Goal: Transaction & Acquisition: Purchase product/service

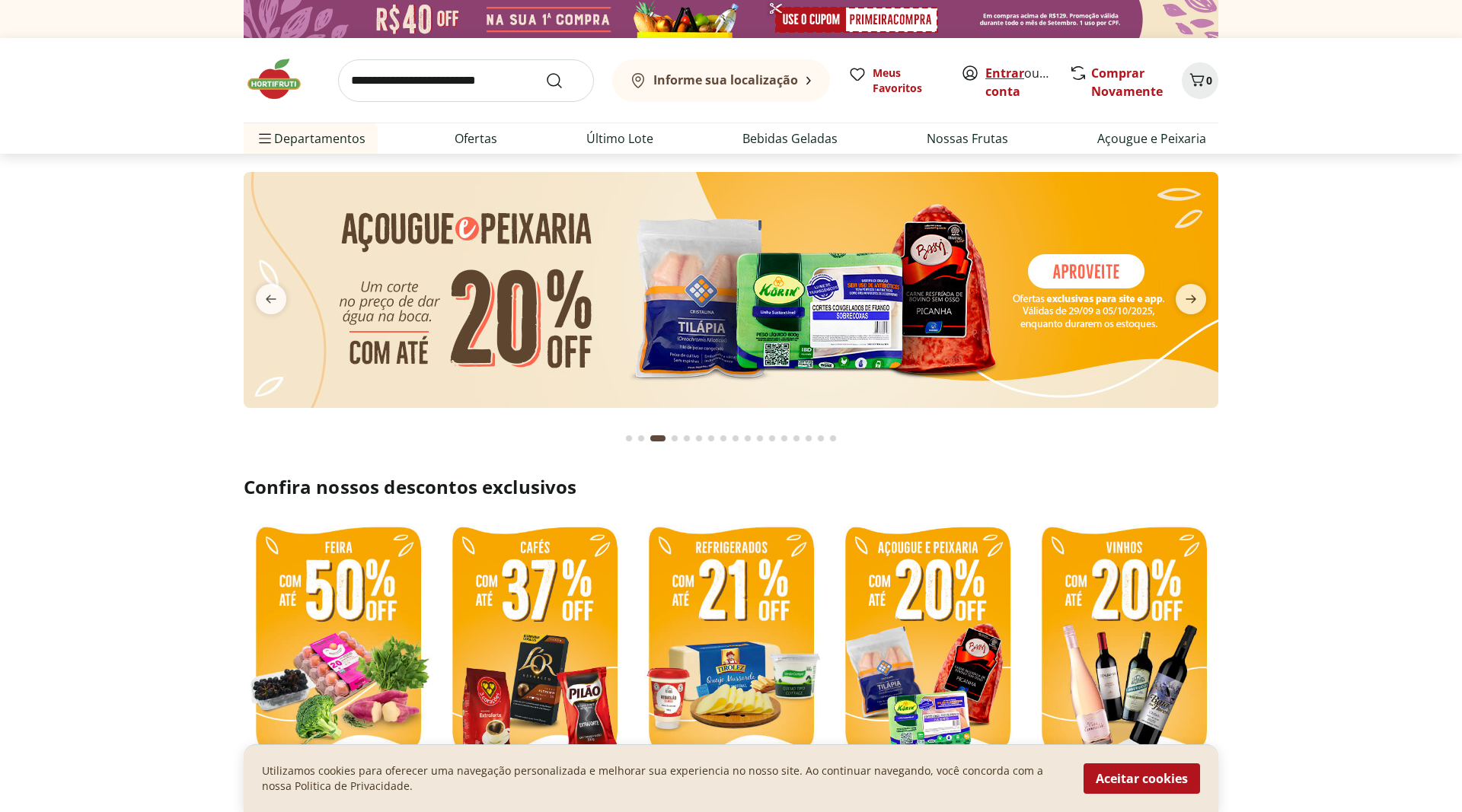
click at [1015, 73] on link "Entrar" at bounding box center [1005, 72] width 39 height 17
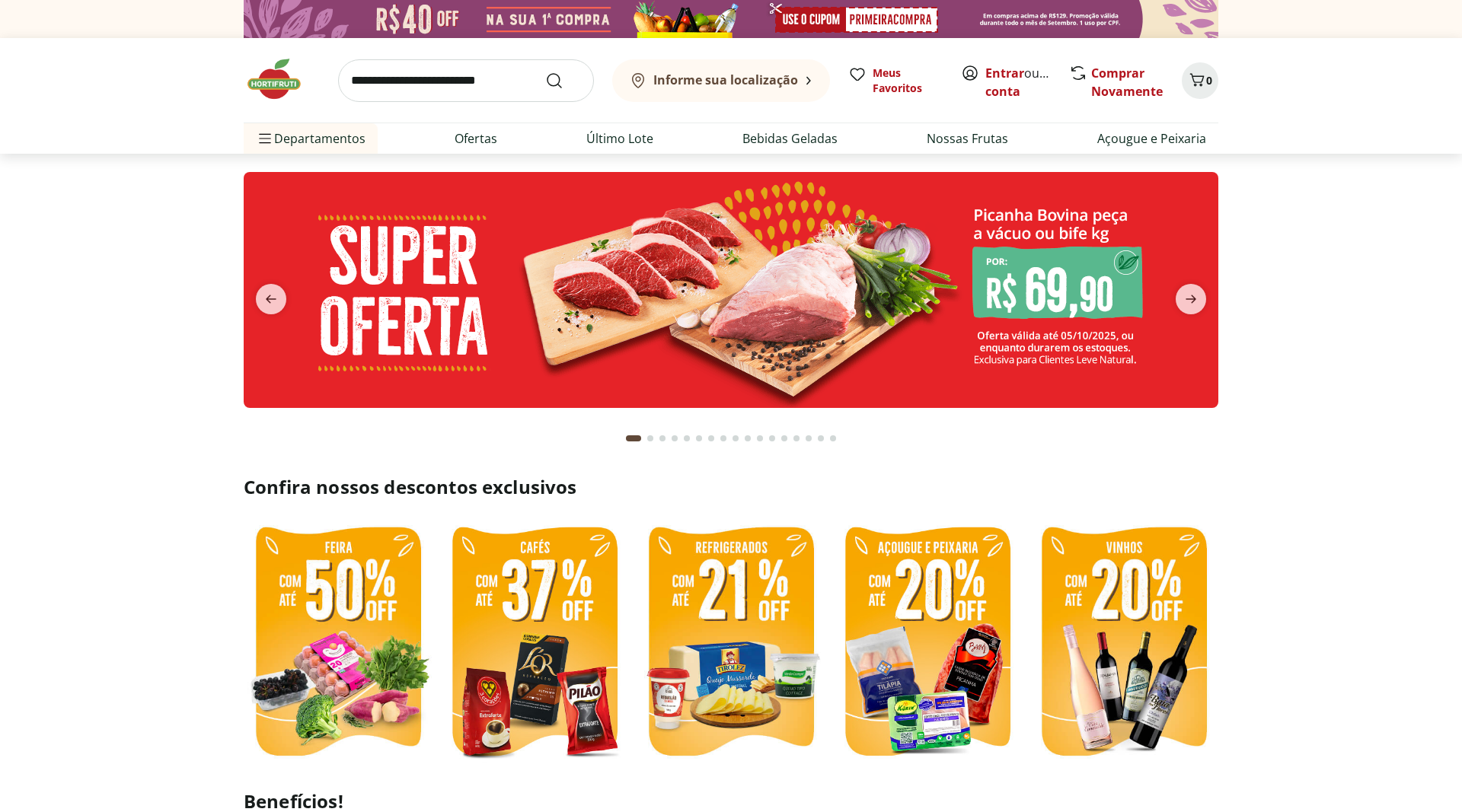
click at [327, 624] on img at bounding box center [338, 643] width 189 height 252
select select "**********"
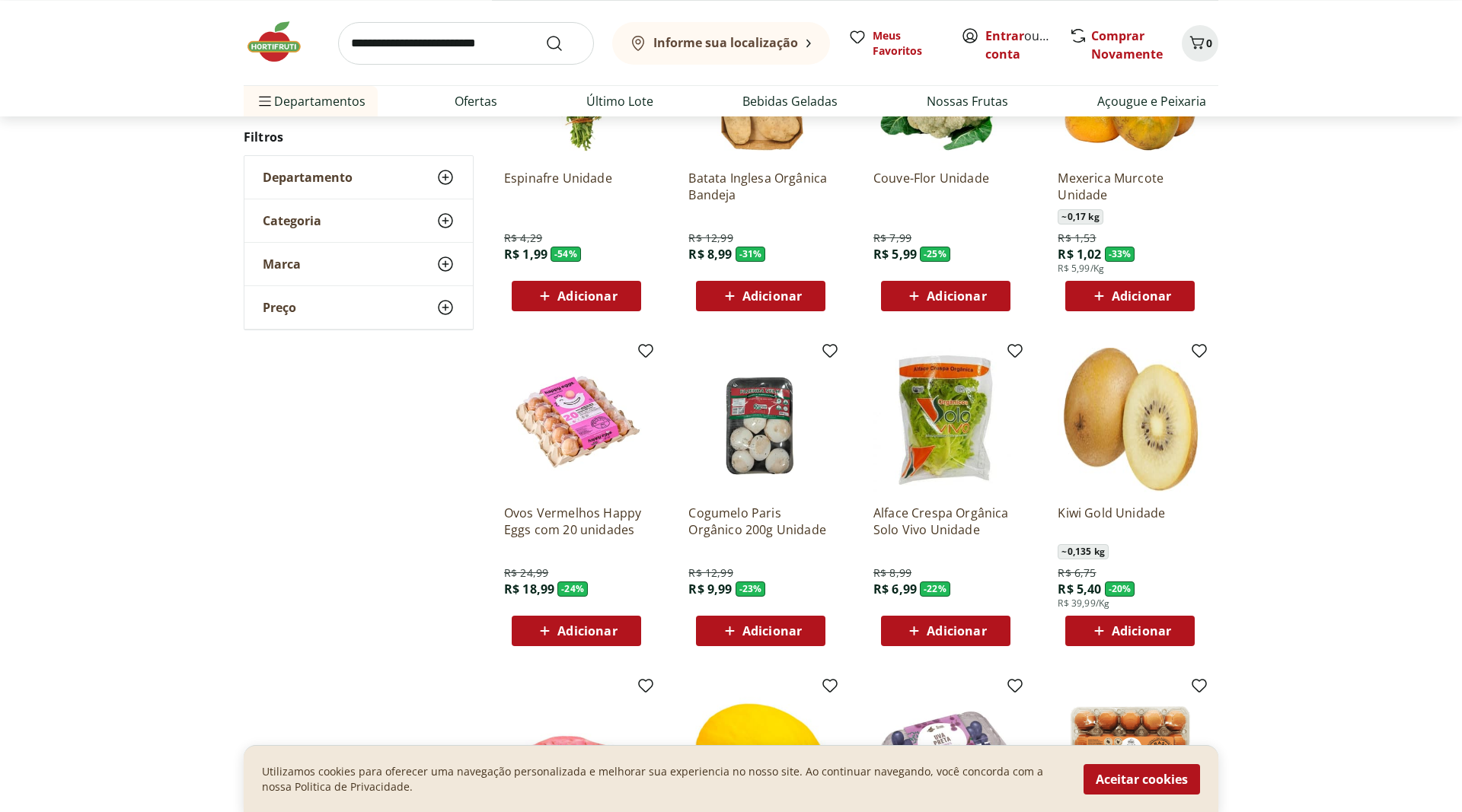
scroll to position [311, 0]
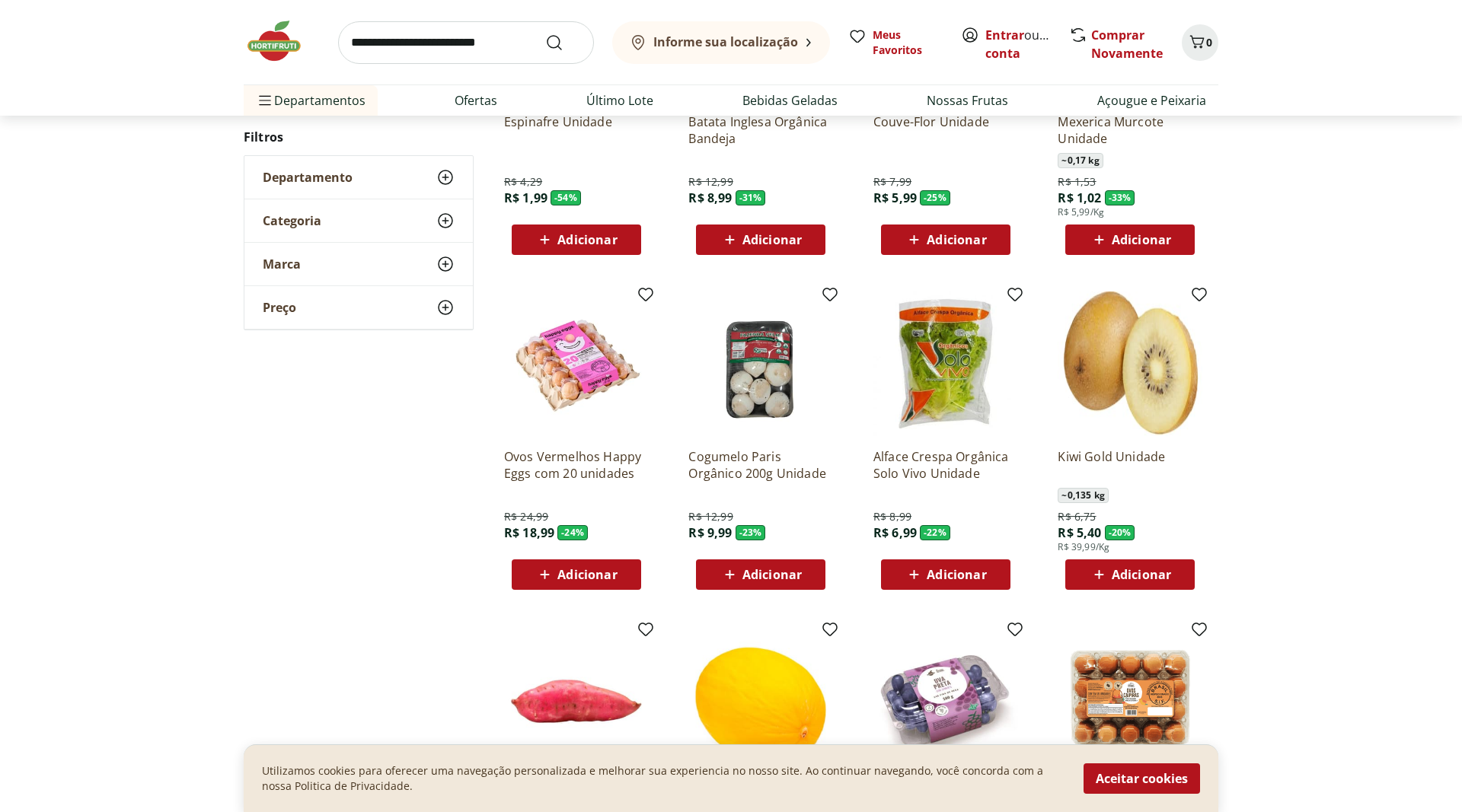
click at [1147, 574] on span "Adicionar" at bounding box center [1141, 575] width 59 height 12
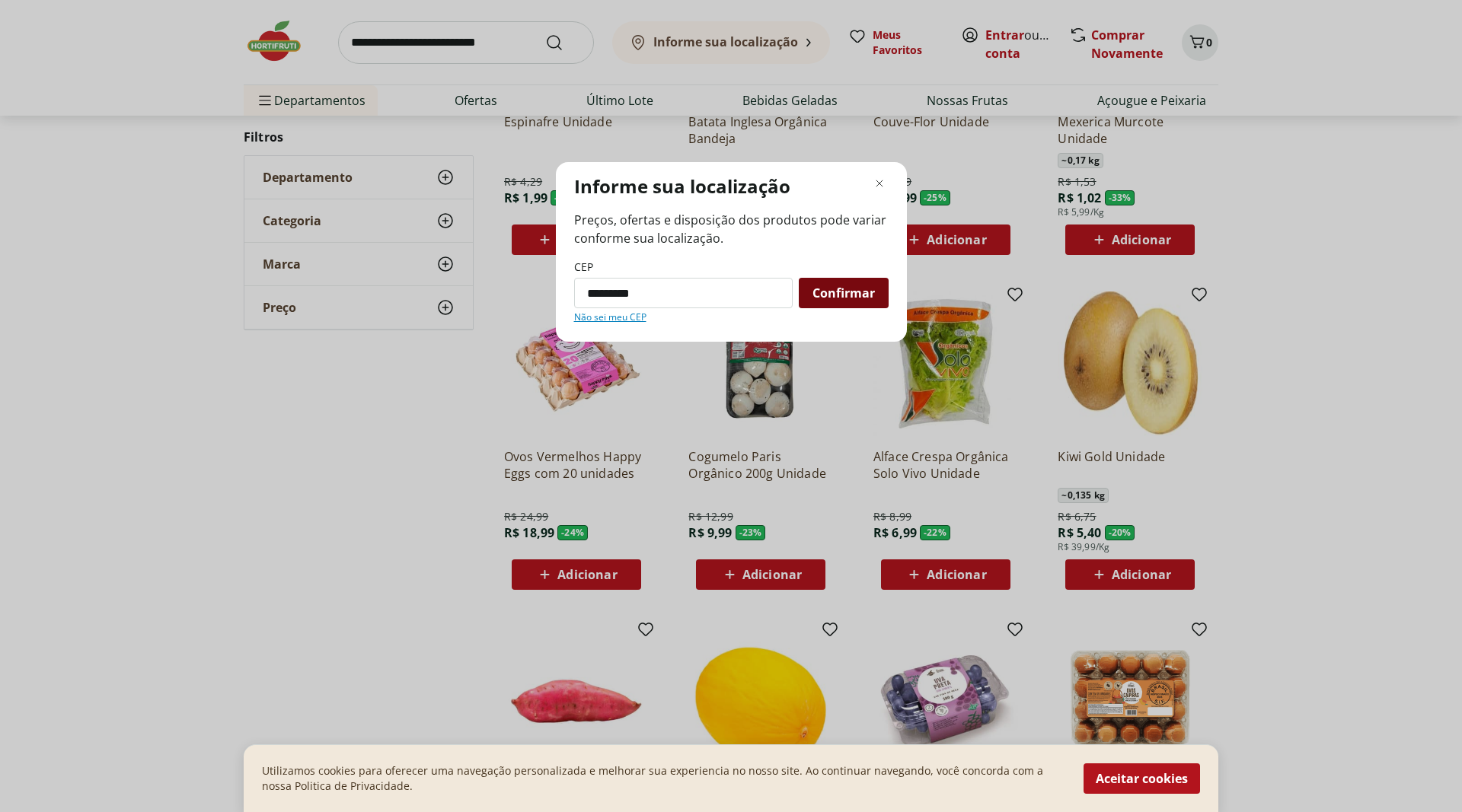
type input "*********"
click at [837, 296] on span "Confirmar" at bounding box center [843, 293] width 63 height 12
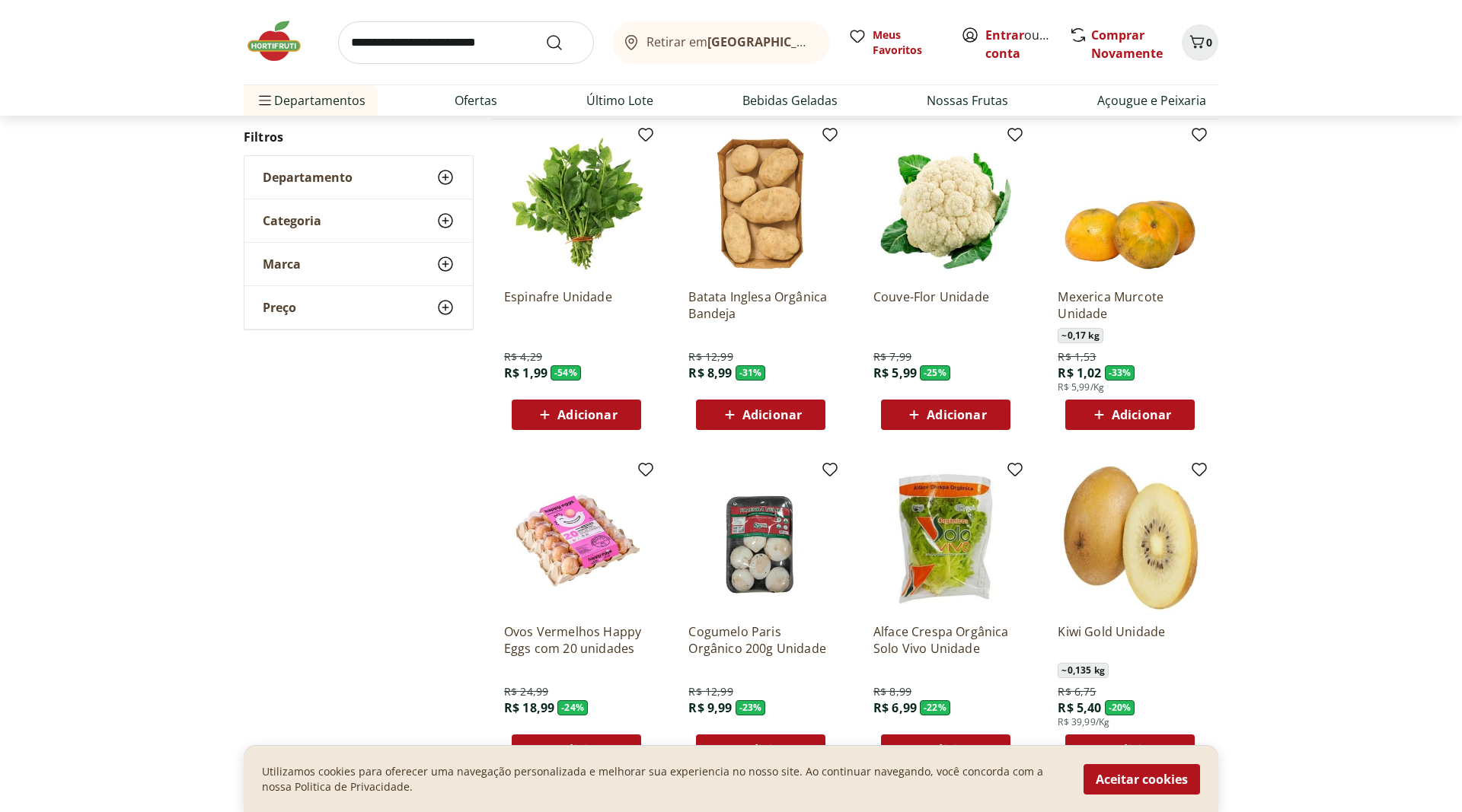
scroll to position [155, 0]
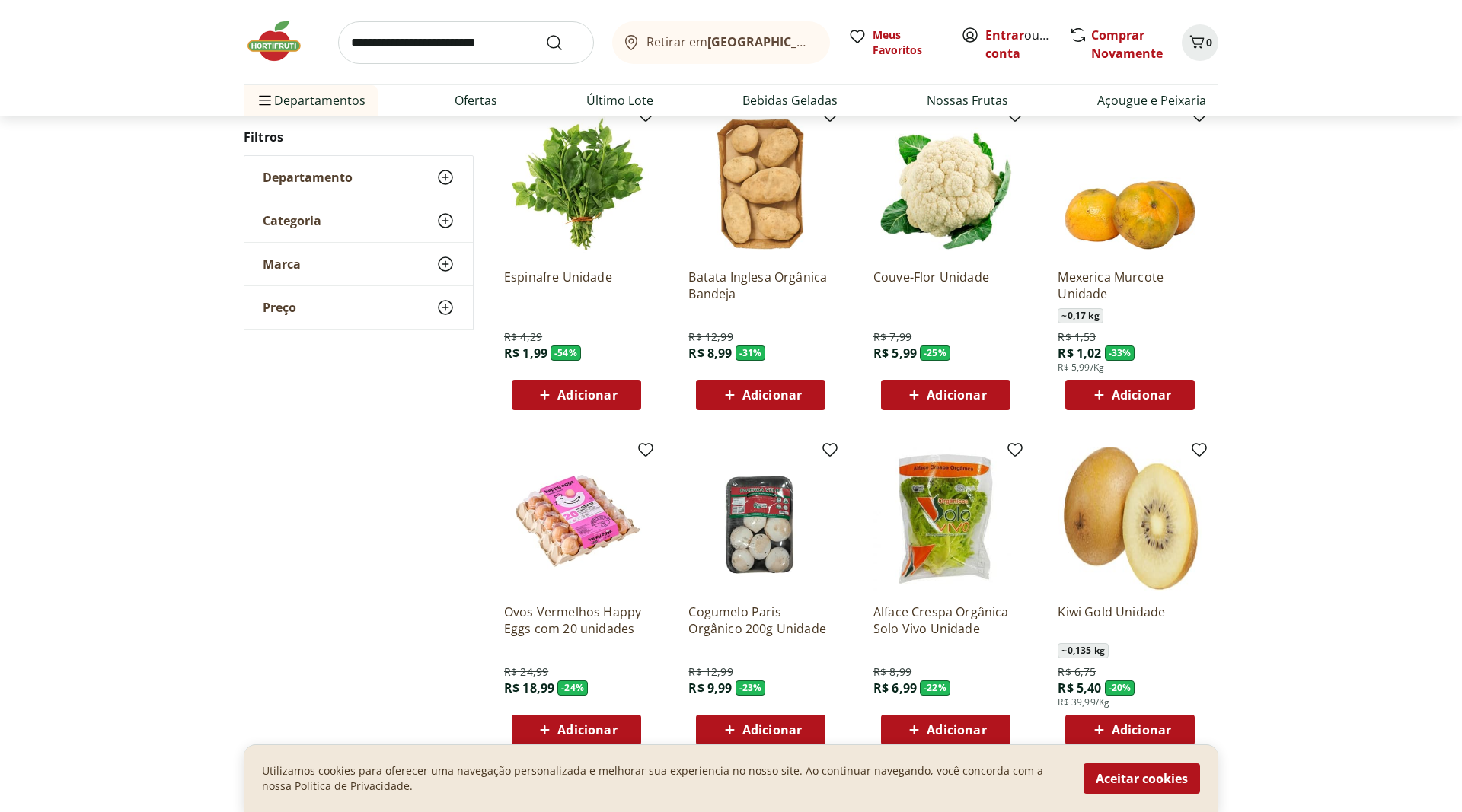
click at [1141, 383] on div "Adicionar" at bounding box center [1129, 395] width 105 height 27
click at [1176, 393] on icon at bounding box center [1173, 394] width 19 height 19
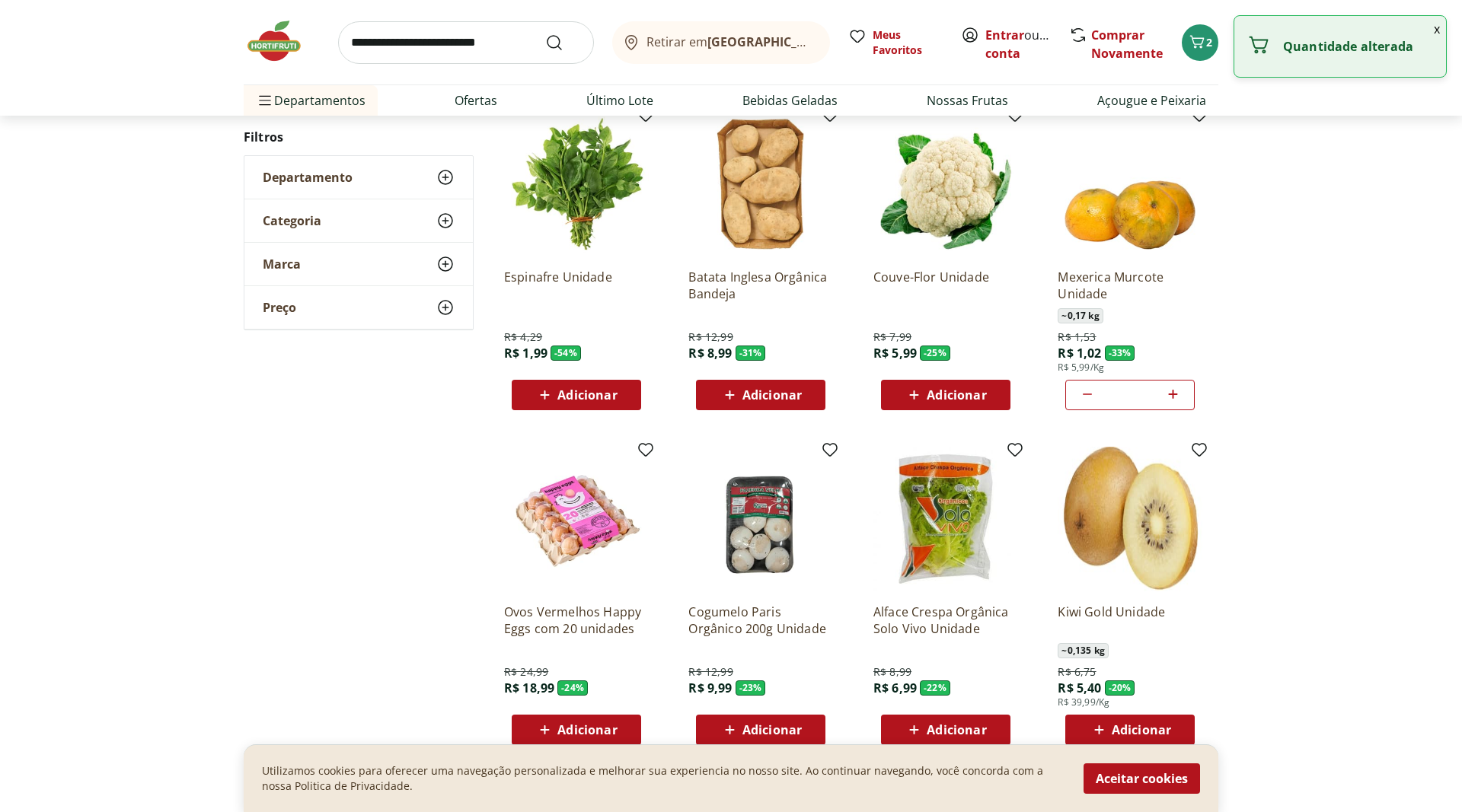
click at [1176, 393] on icon at bounding box center [1173, 394] width 19 height 19
click at [1172, 395] on icon at bounding box center [1172, 394] width 9 height 9
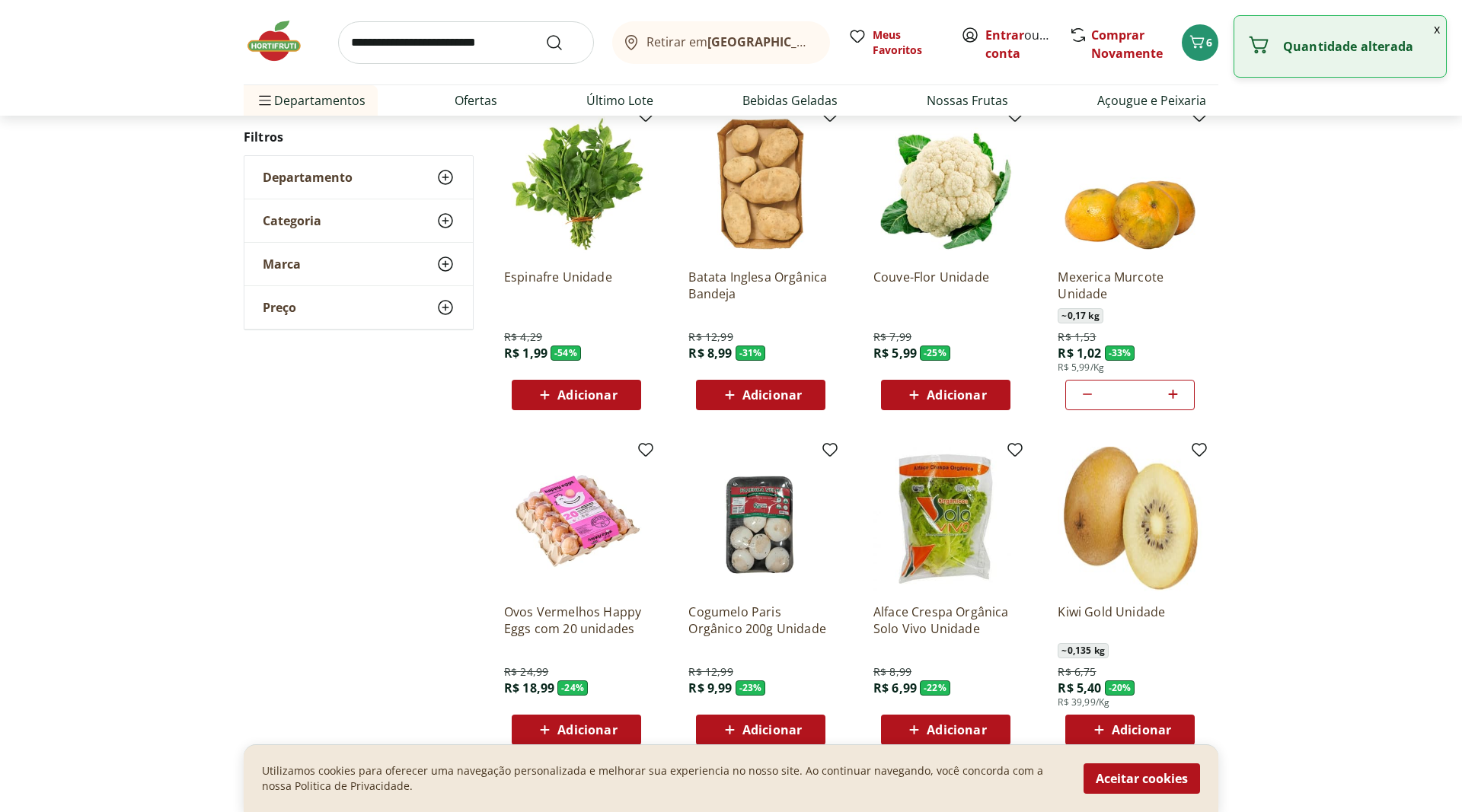
type input "*"
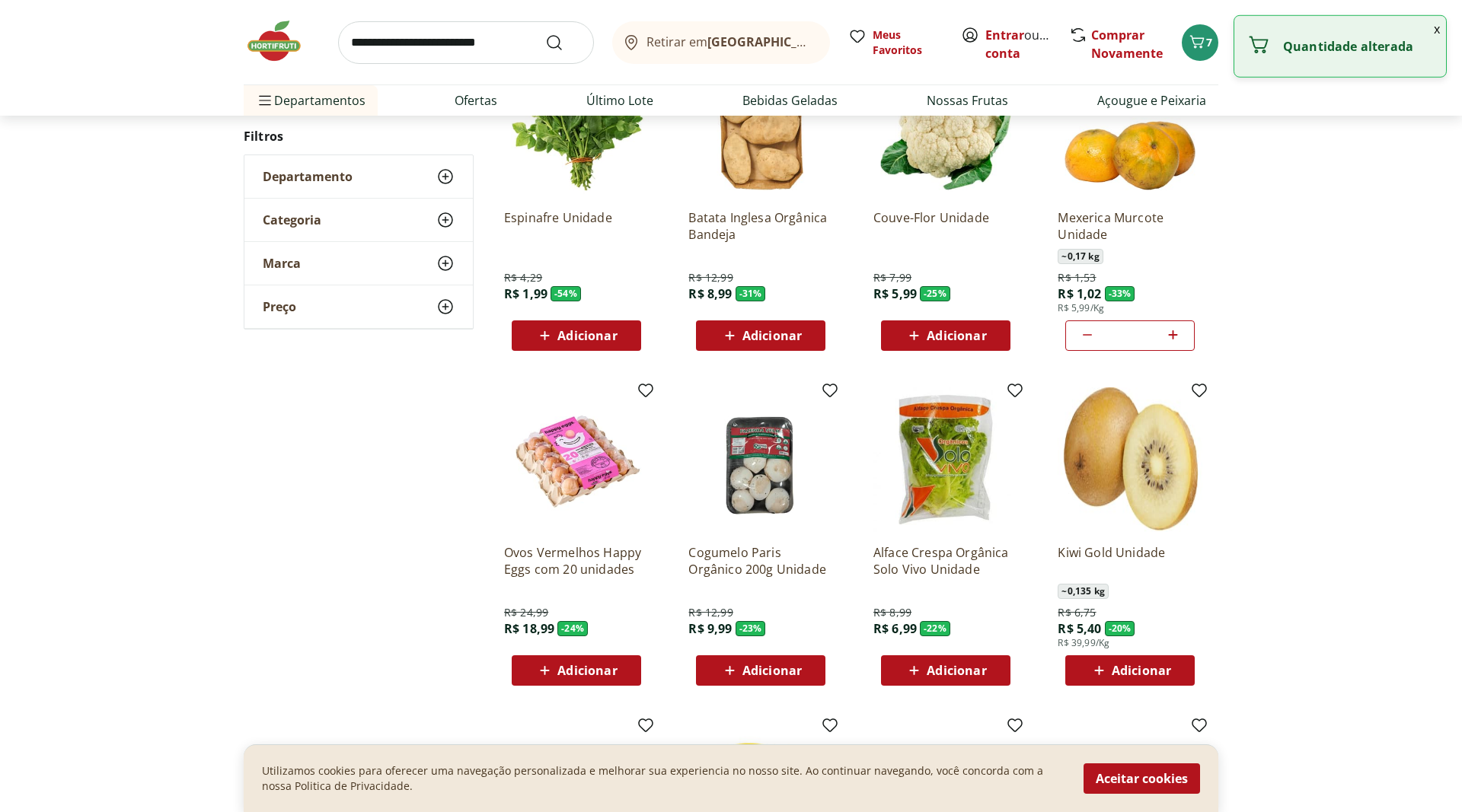
scroll to position [311, 0]
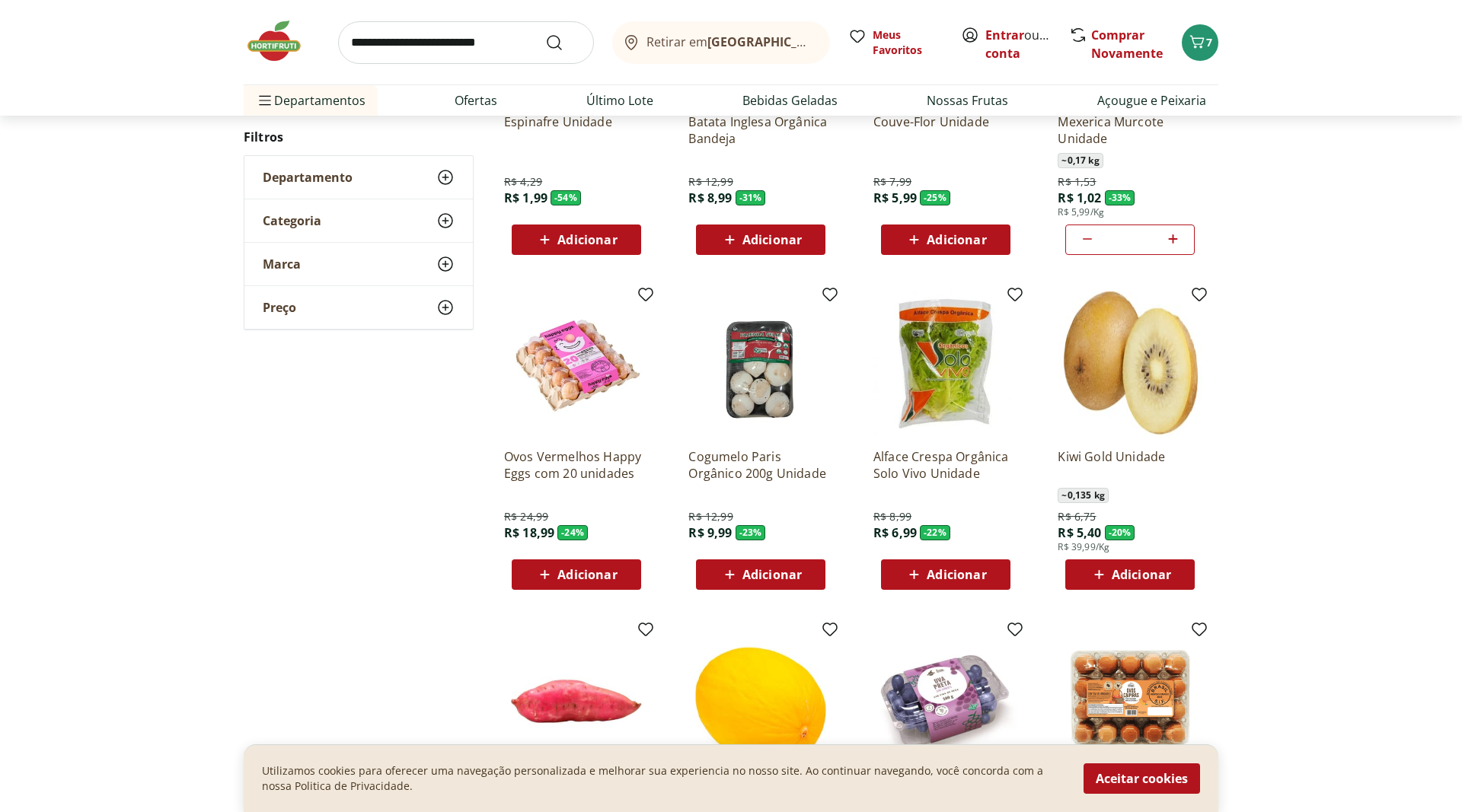
click at [1158, 576] on span "Adicionar" at bounding box center [1141, 575] width 59 height 12
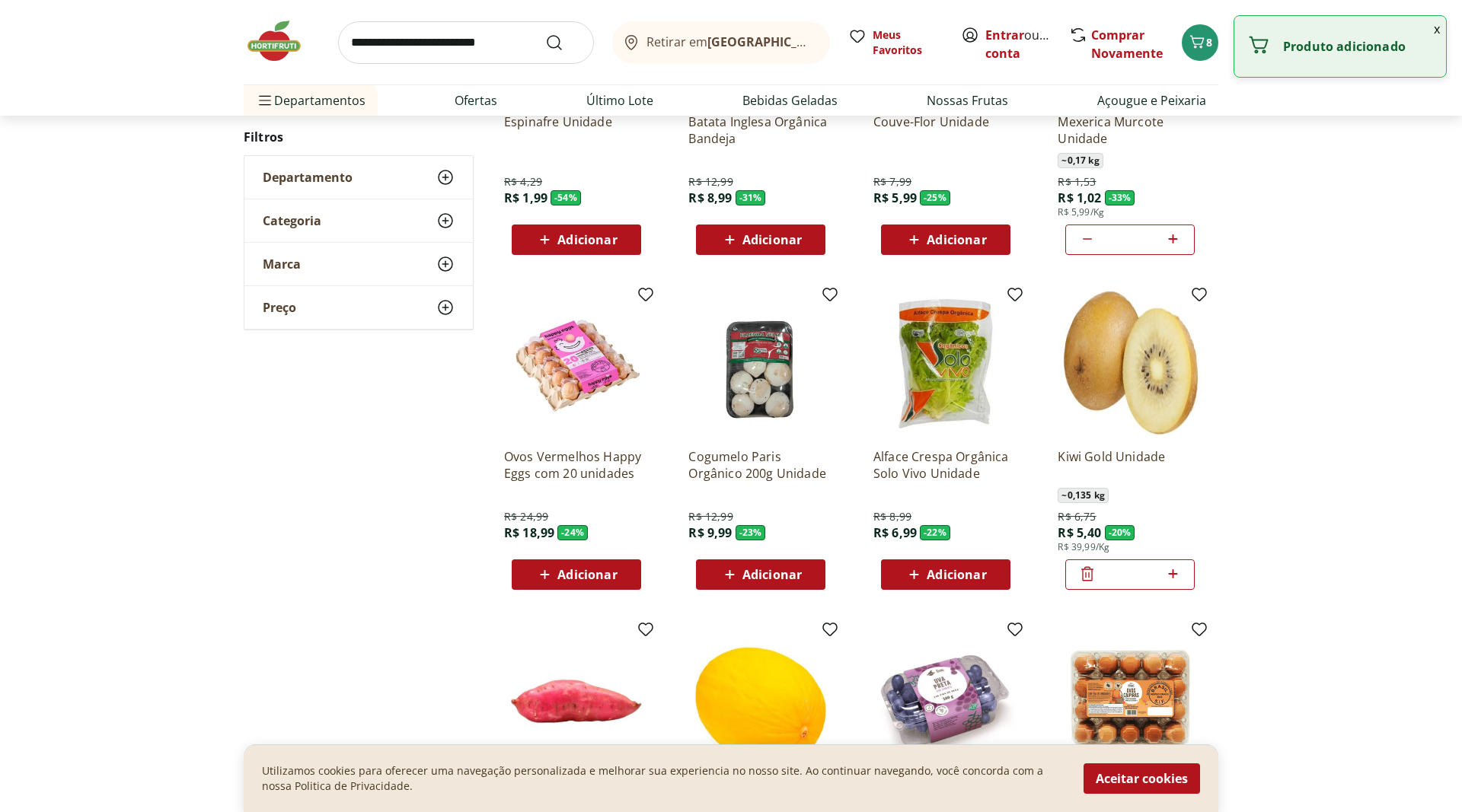
click at [1174, 573] on icon at bounding box center [1173, 574] width 19 height 19
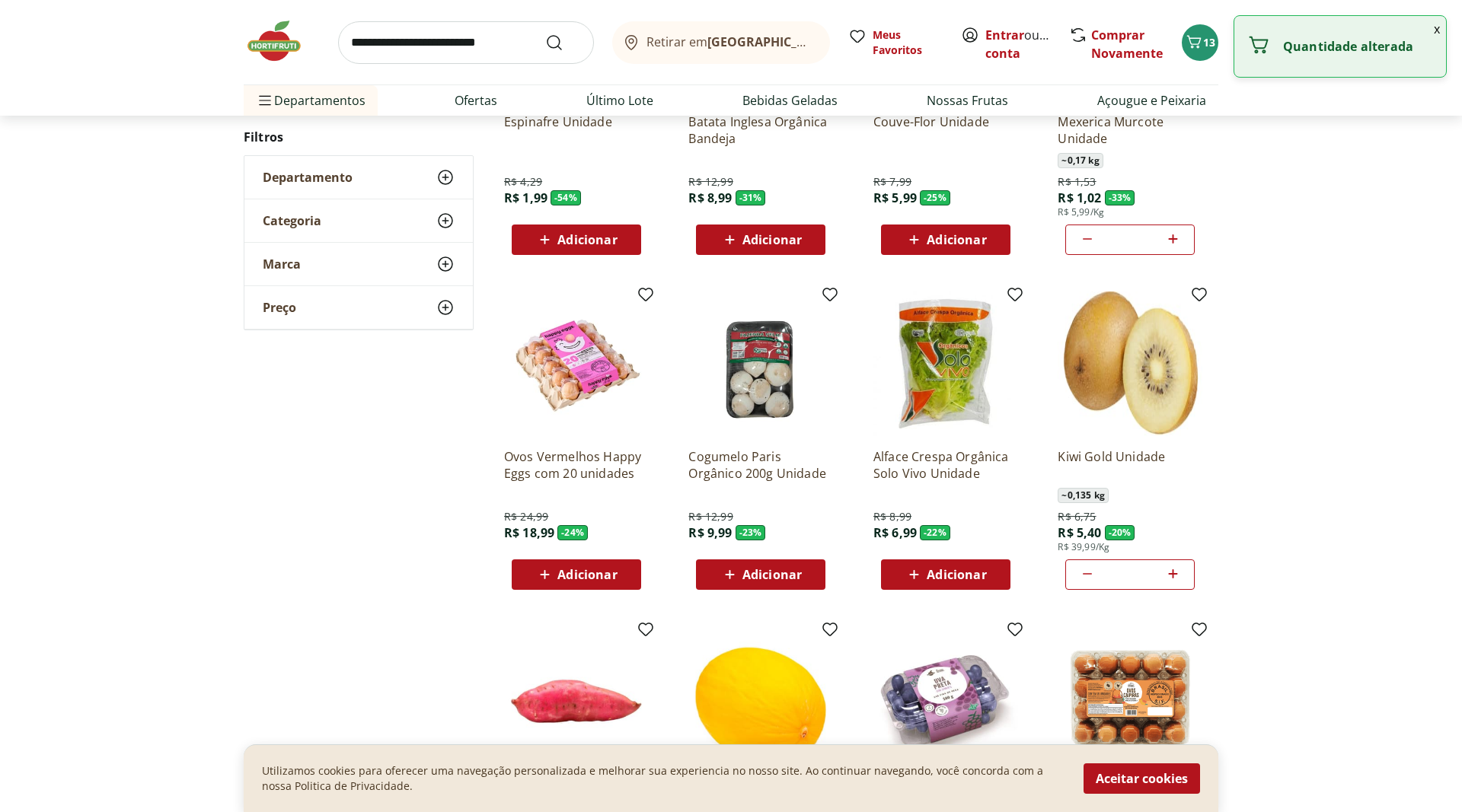
click at [1174, 573] on icon at bounding box center [1173, 574] width 19 height 19
type input "*"
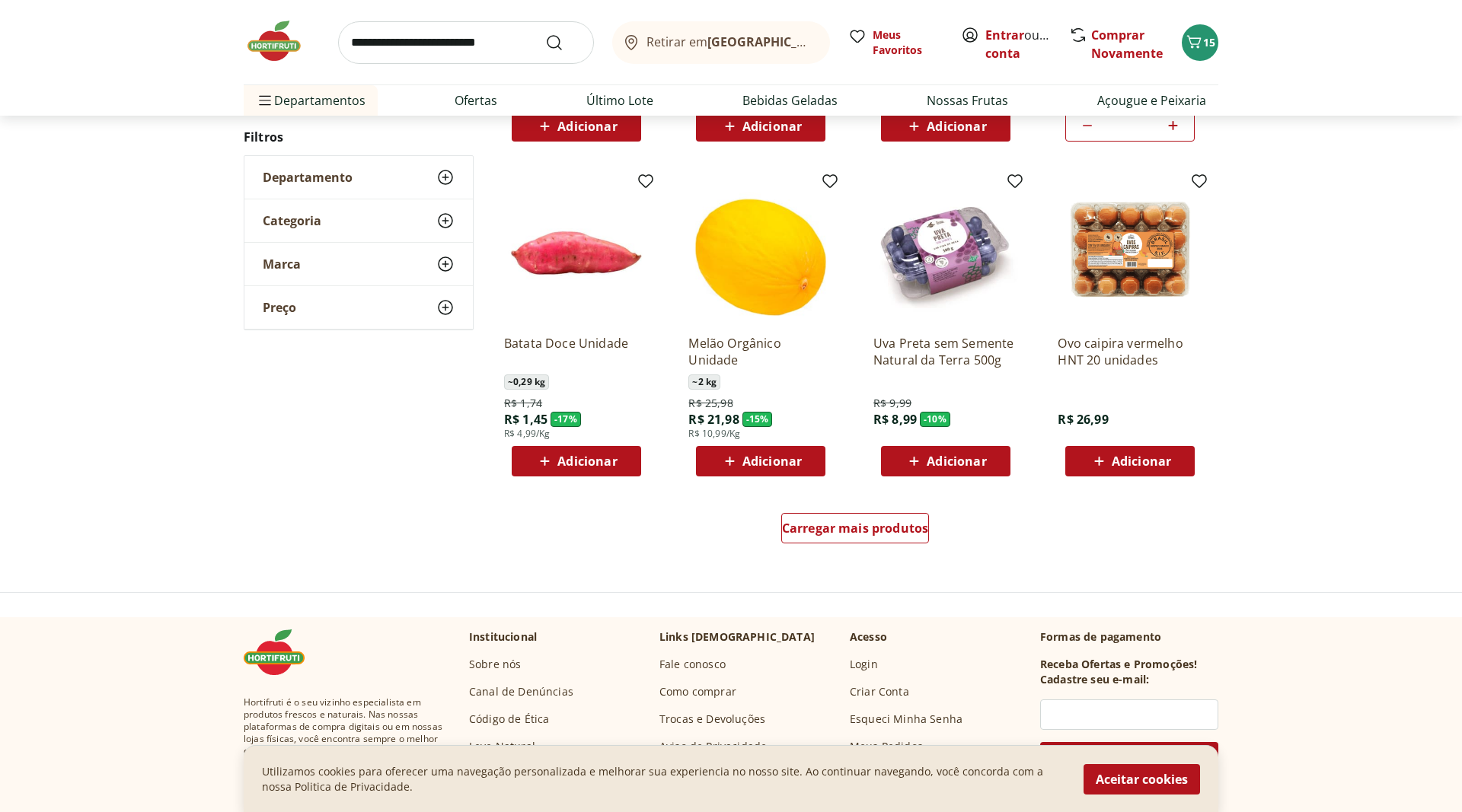
scroll to position [776, 0]
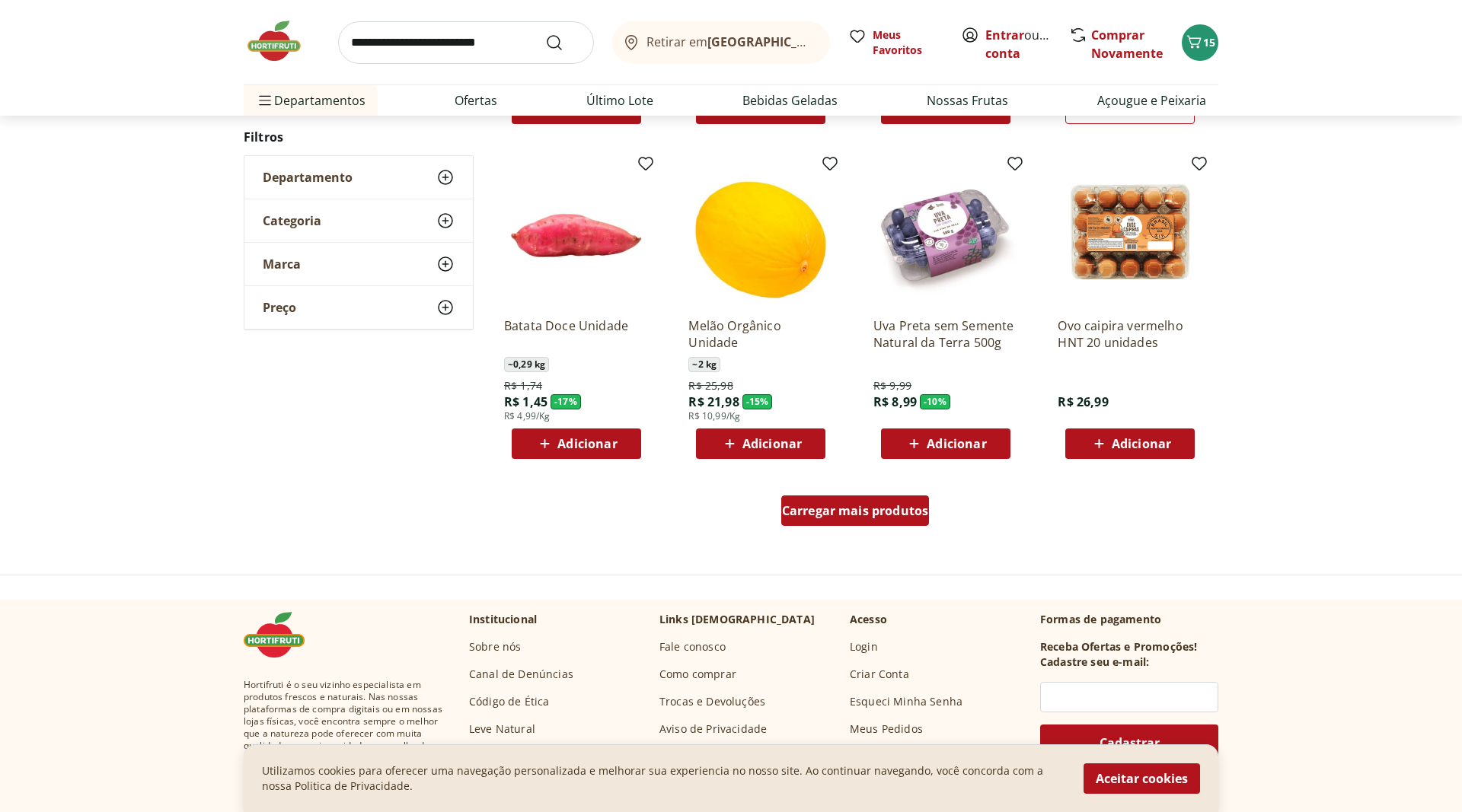
click at [891, 512] on span "Carregar mais produtos" at bounding box center [855, 511] width 147 height 12
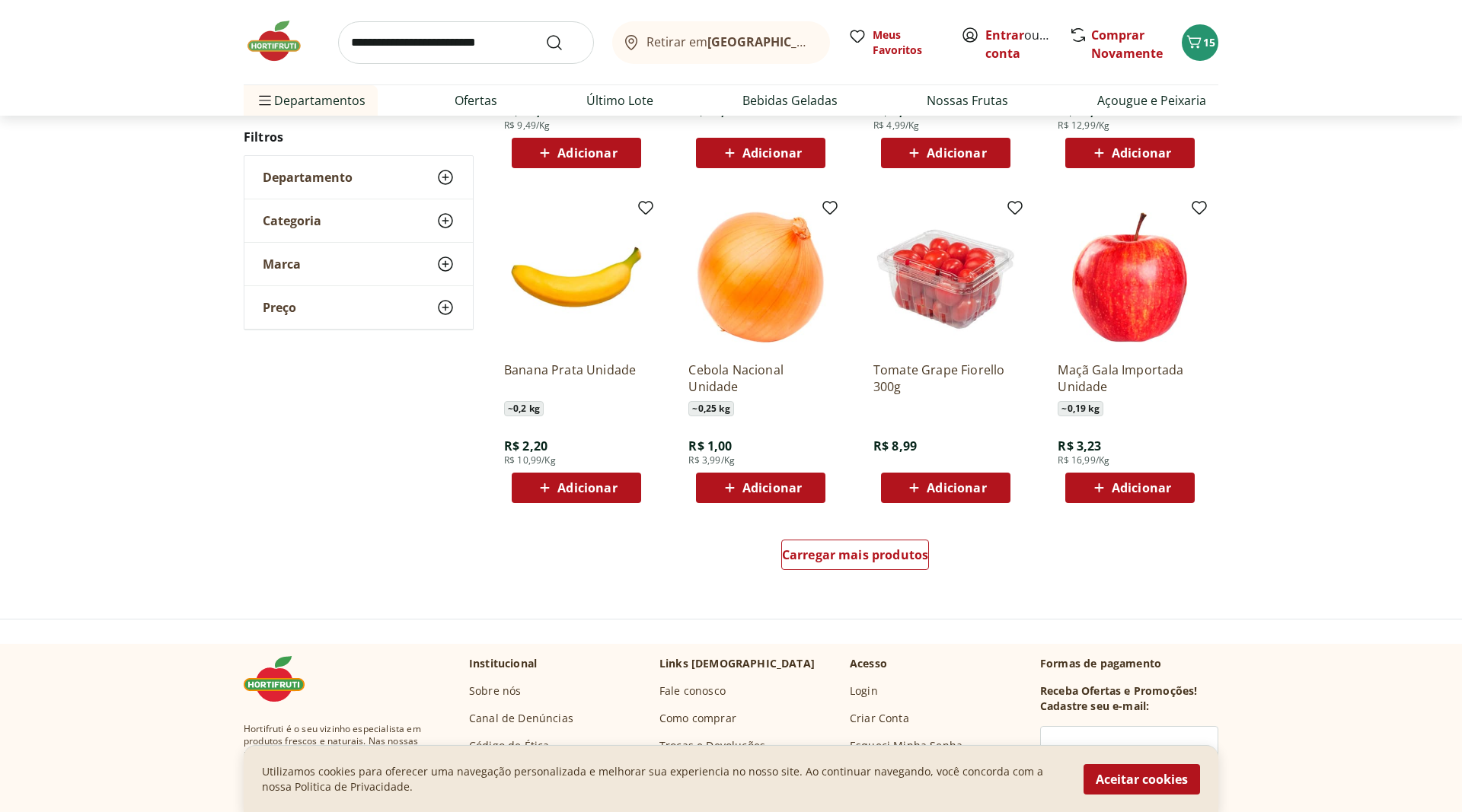
scroll to position [1786, 0]
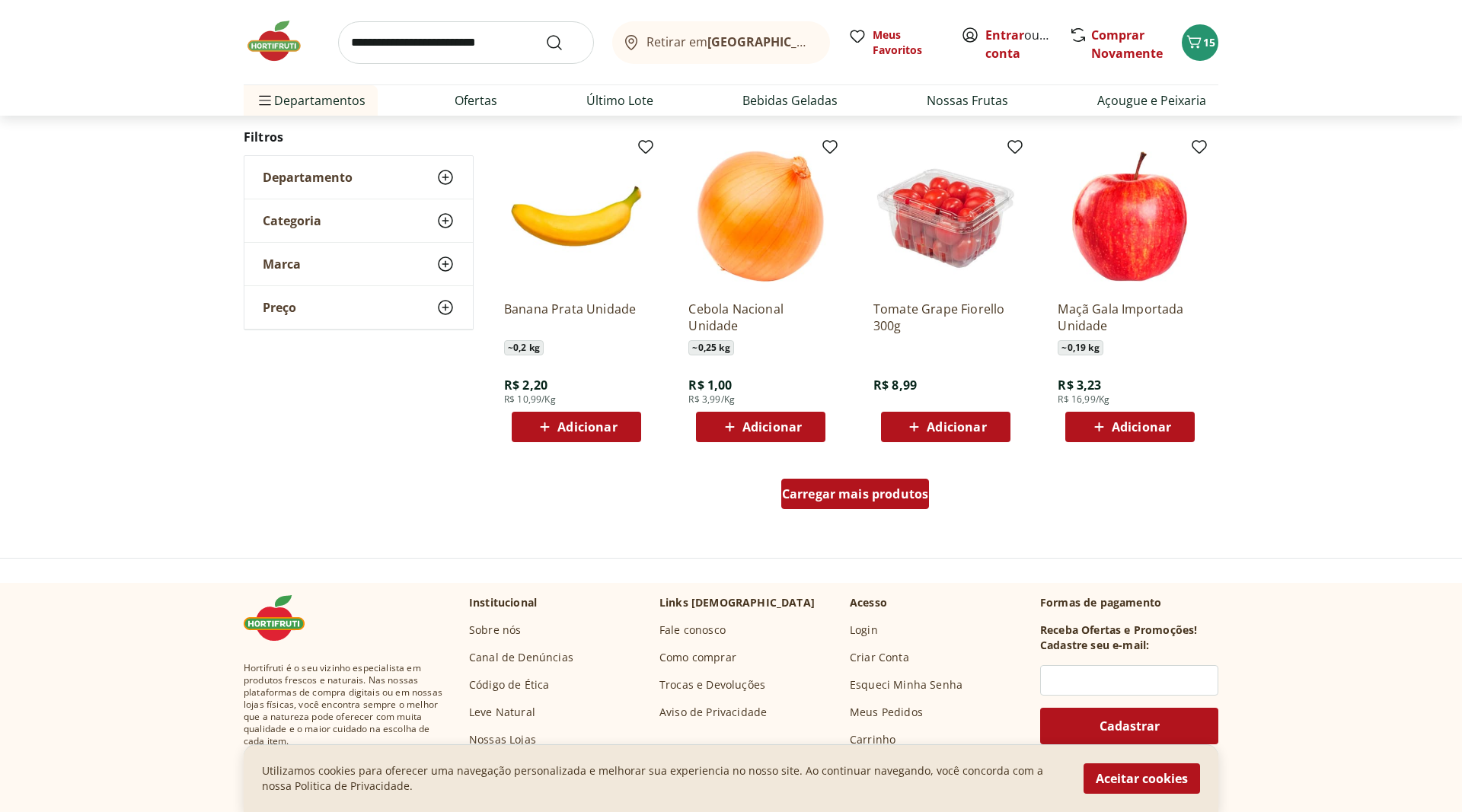
click at [848, 499] on span "Carregar mais produtos" at bounding box center [855, 494] width 147 height 12
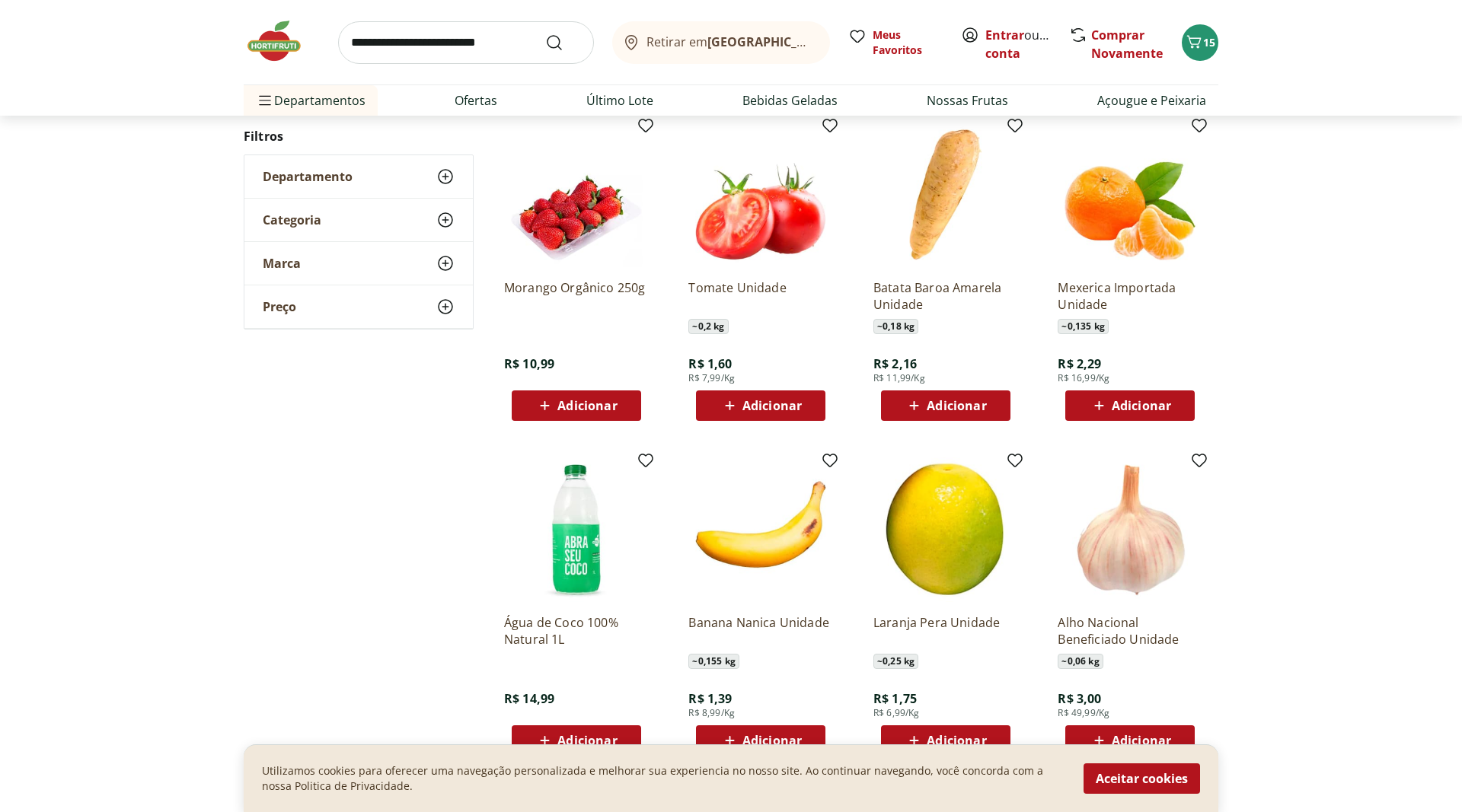
scroll to position [2252, 0]
